Goal: Obtain resource: Download file/media

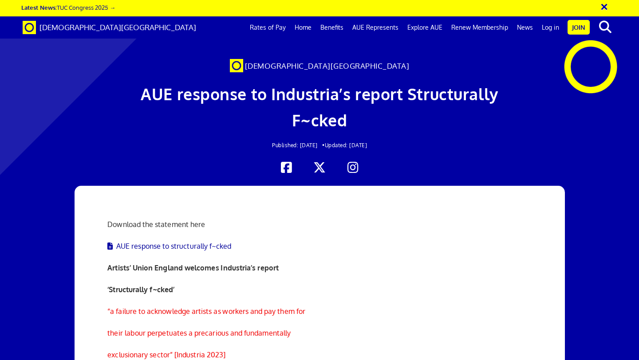
scroll to position [240, 0]
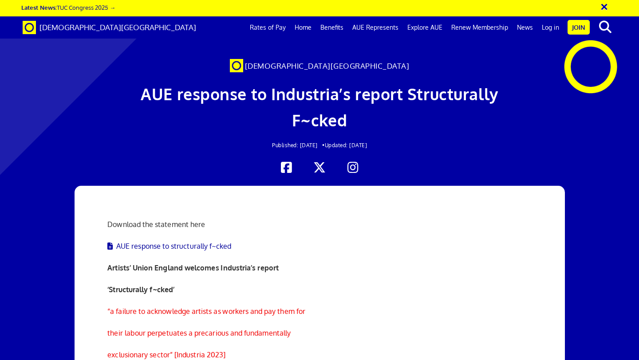
scroll to position [296, 0]
